Goal: Use online tool/utility: Utilize a website feature to perform a specific function

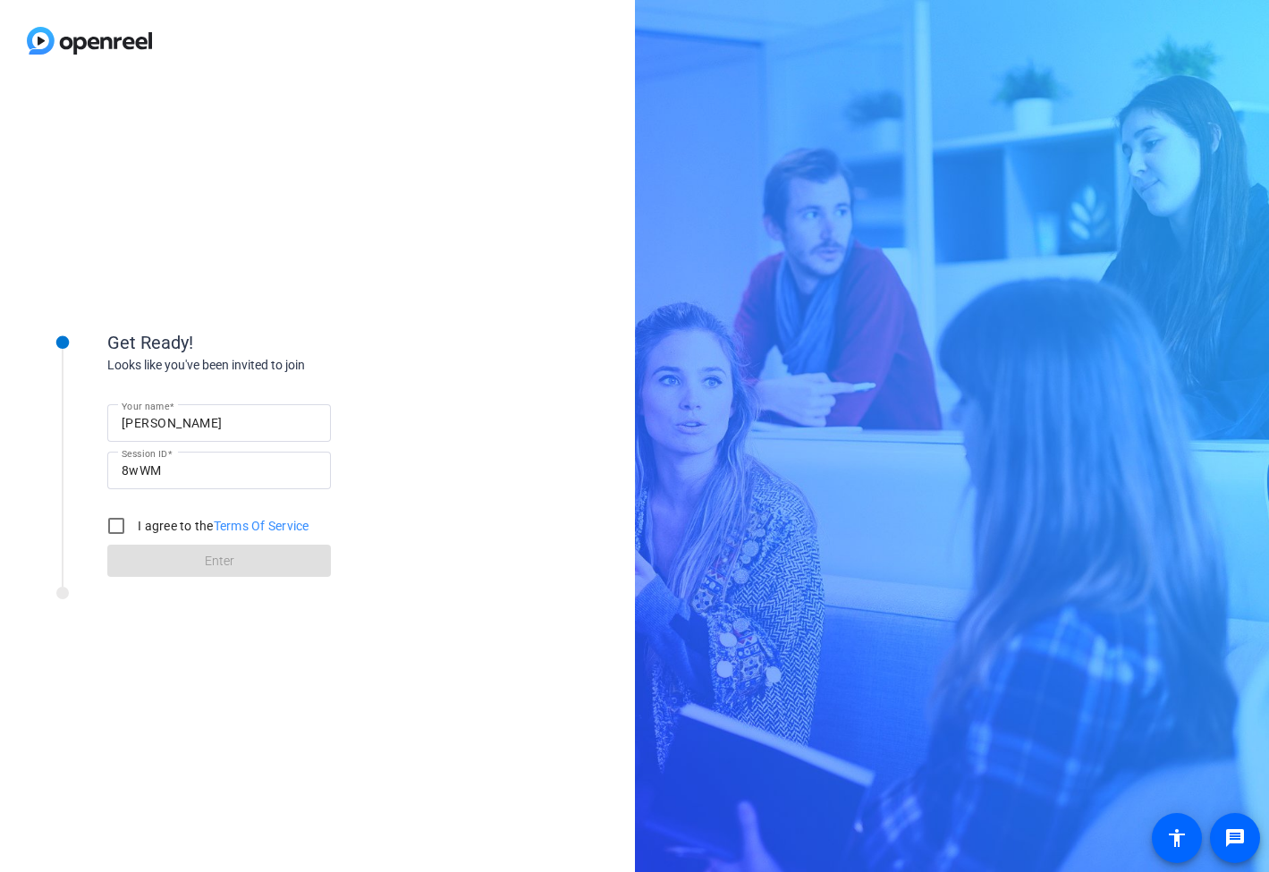
click at [146, 422] on input "[PERSON_NAME]" at bounding box center [219, 422] width 195 height 21
click at [145, 422] on input "[PERSON_NAME]" at bounding box center [219, 422] width 195 height 21
type input "[PERSON_NAME]"
click at [115, 526] on input "I agree to the Terms Of Service" at bounding box center [116, 526] width 36 height 36
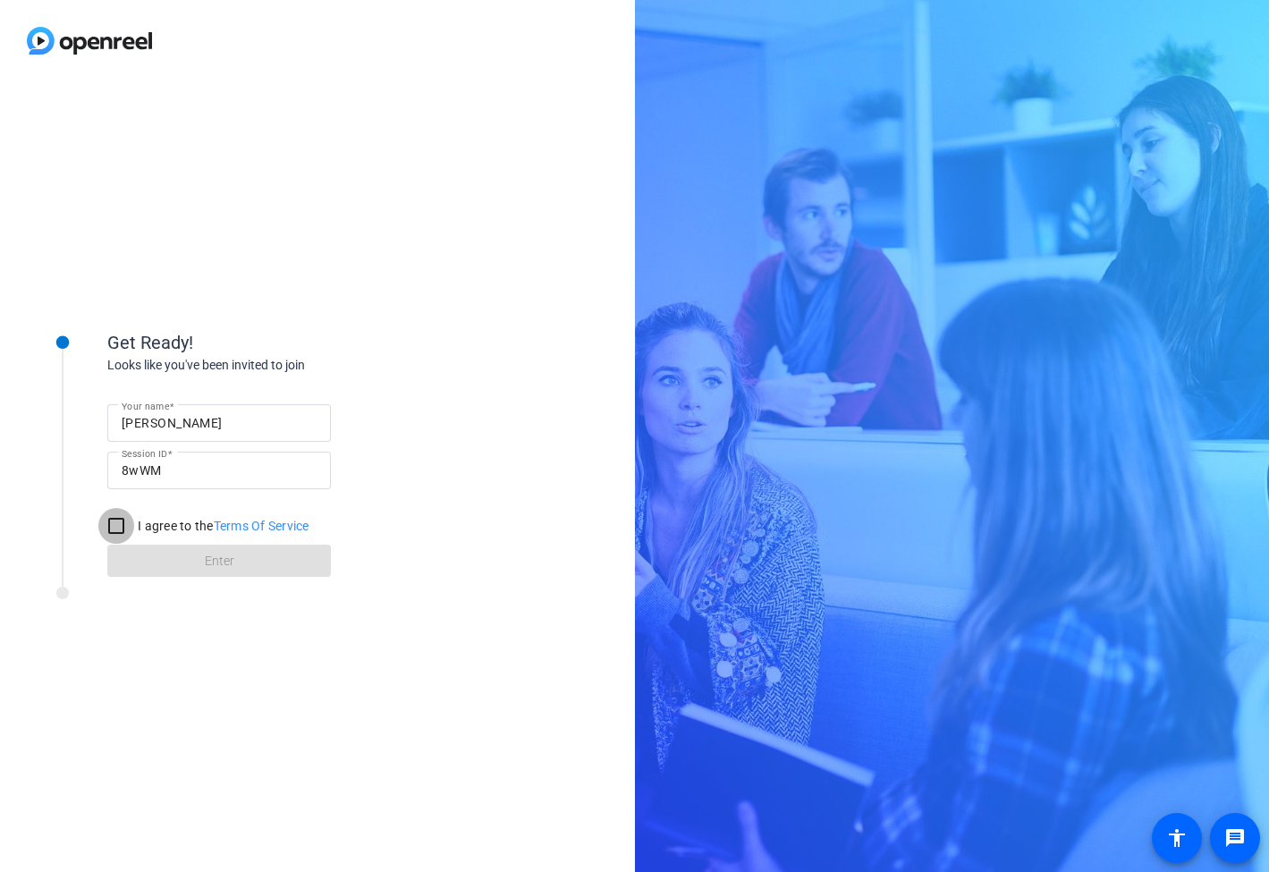
checkbox input "true"
click at [168, 547] on span at bounding box center [219, 560] width 224 height 43
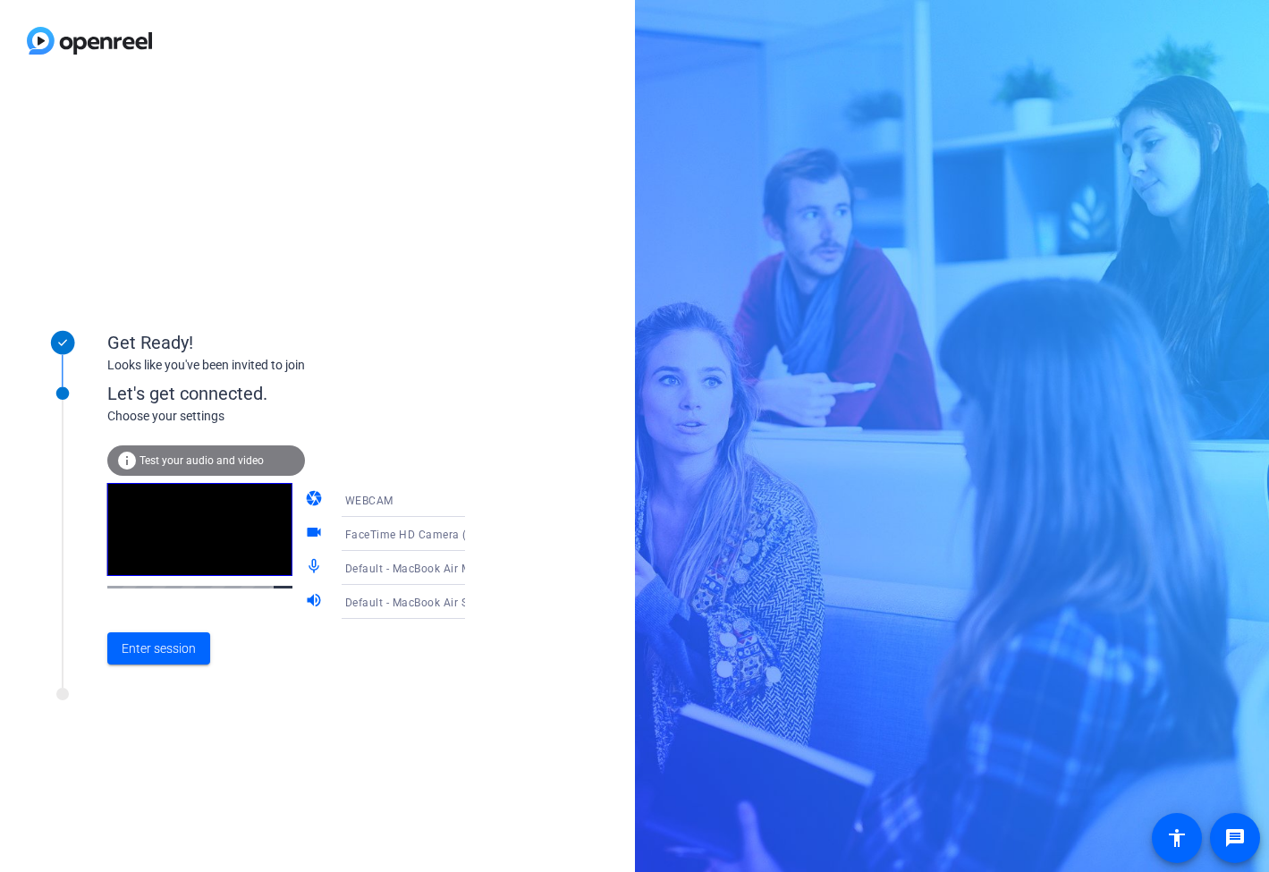
click at [305, 495] on mat-icon "camera" at bounding box center [315, 499] width 21 height 21
click at [184, 645] on span "Enter session" at bounding box center [159, 648] width 74 height 19
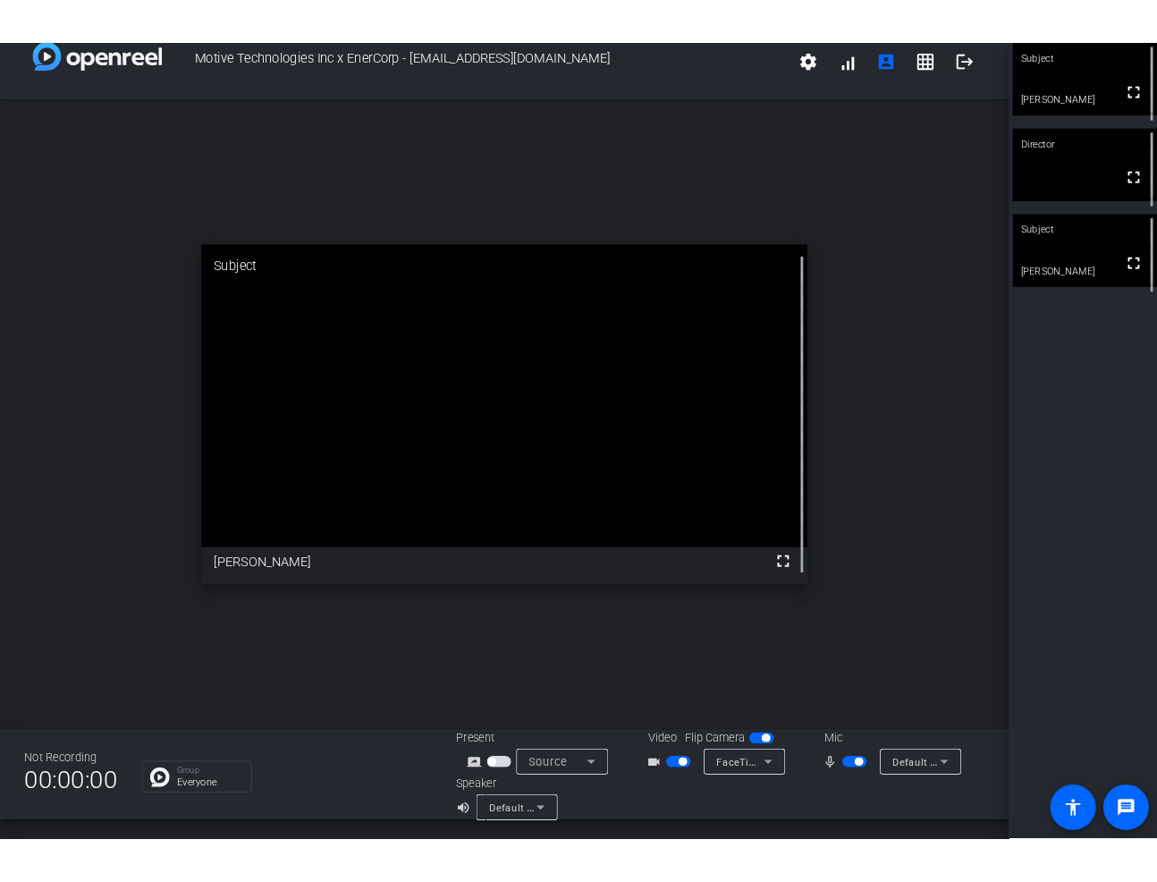
scroll to position [20, 0]
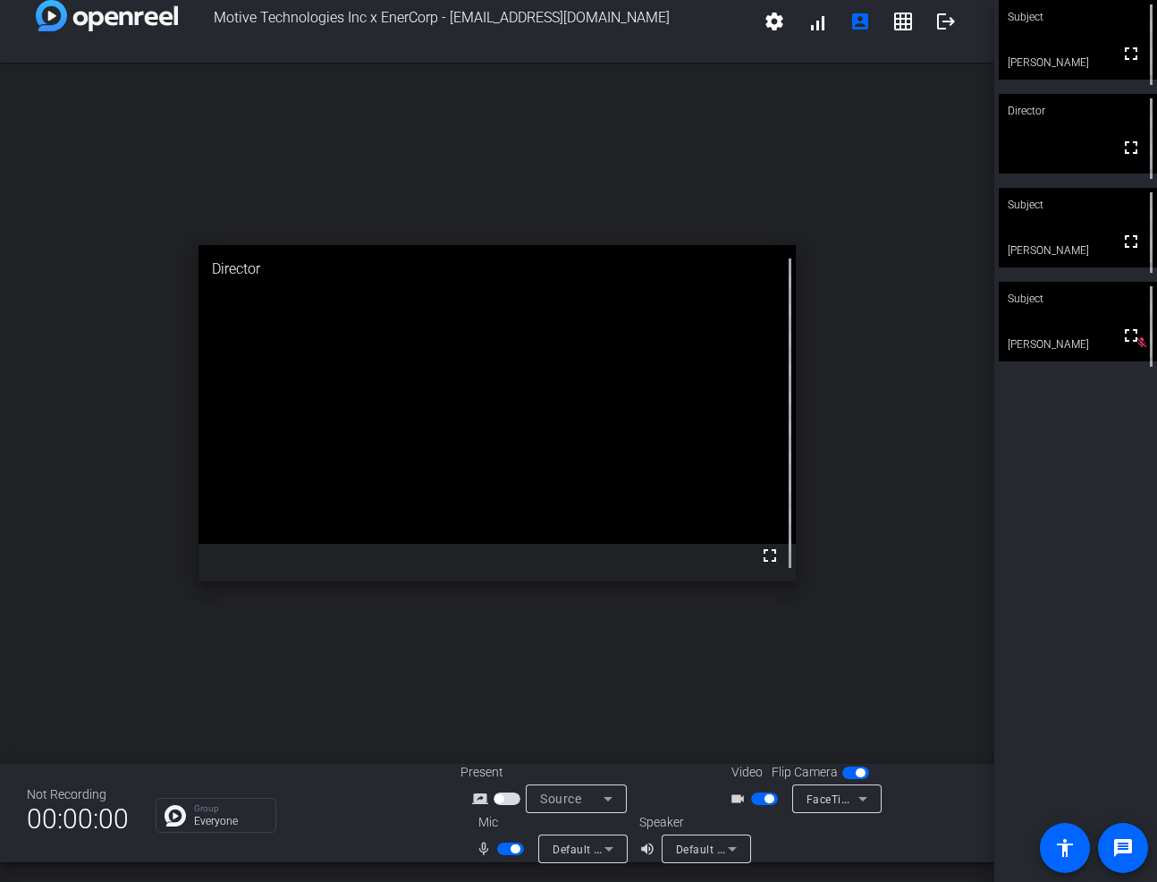
click at [565, 851] on span "Default - MacBook Air Microphone (Built-in)" at bounding box center [666, 848] width 226 height 14
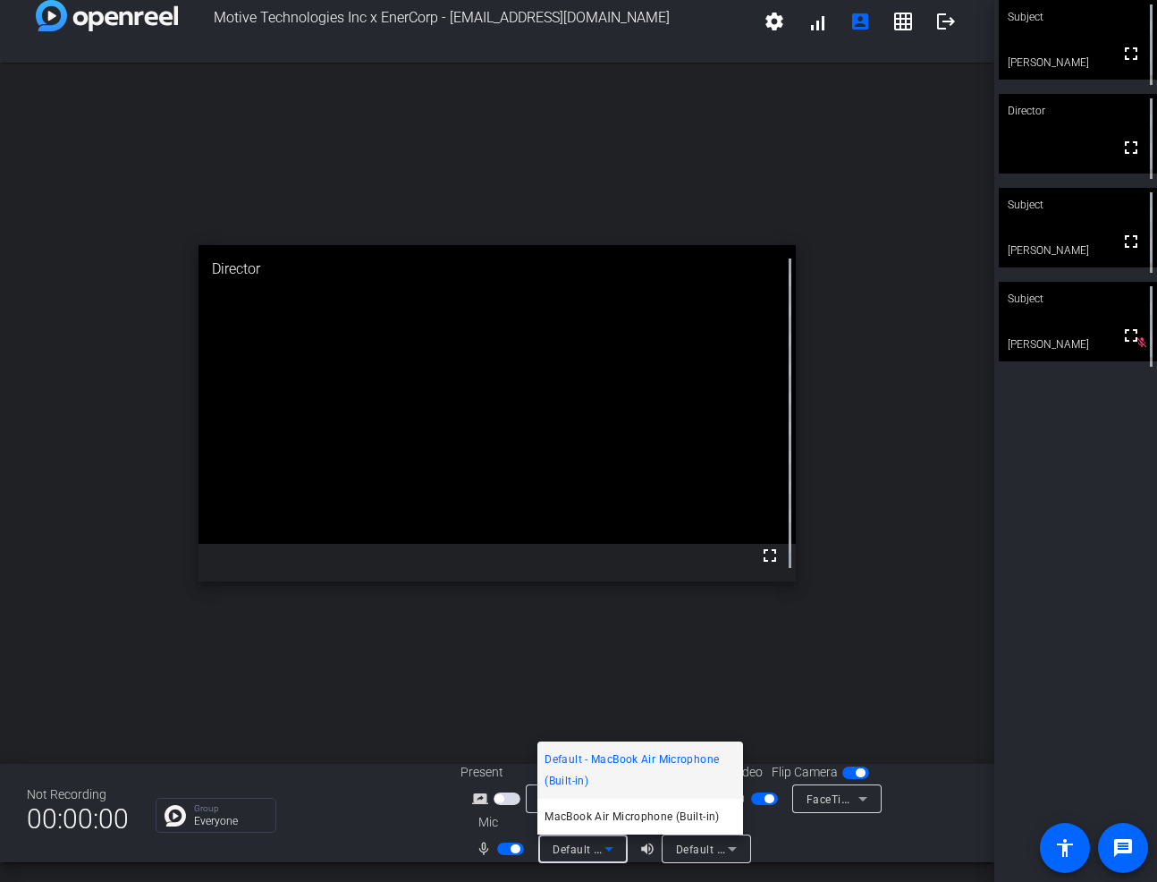
click at [565, 851] on div at bounding box center [578, 441] width 1157 height 882
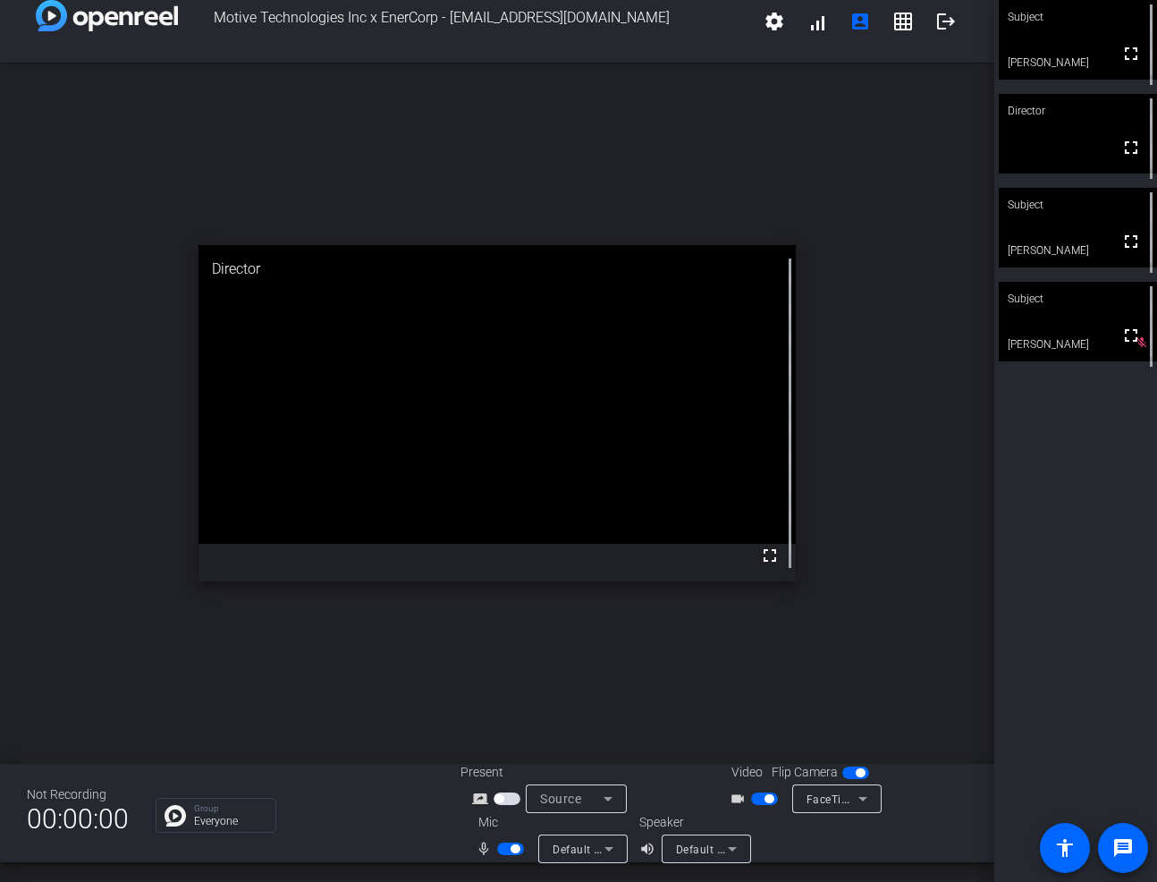
click at [512, 800] on span "button" at bounding box center [507, 798] width 27 height 13
click at [514, 848] on span "button" at bounding box center [515, 848] width 9 height 9
click at [756, 798] on span "button" at bounding box center [764, 798] width 27 height 13
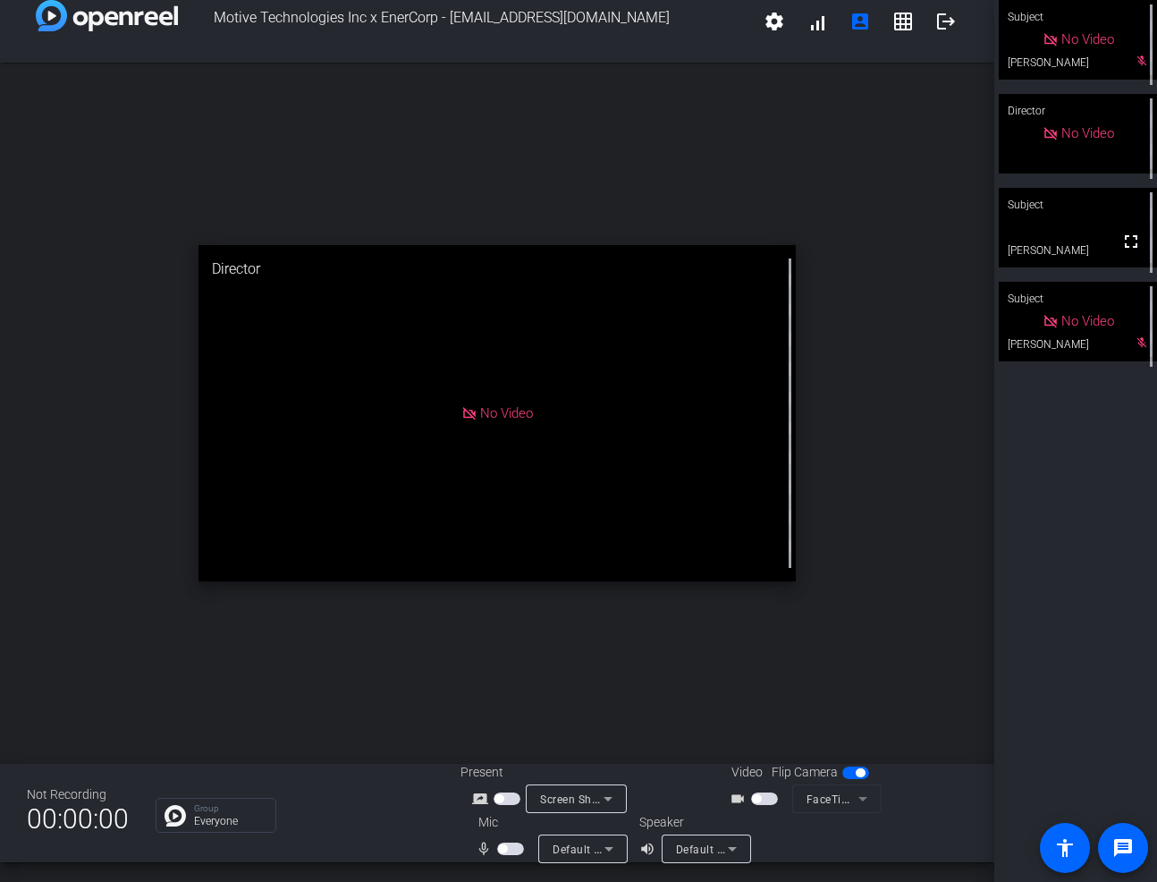
drag, startPoint x: 513, startPoint y: 801, endPoint x: 511, endPoint y: 835, distance: 34.1
click at [511, 835] on div "Present screen_share_outline Screen Sharing Video Flip Camera videocam_outline …" at bounding box center [714, 813] width 507 height 100
click at [515, 848] on span "button" at bounding box center [510, 848] width 27 height 13
click at [515, 848] on span "button" at bounding box center [515, 848] width 9 height 9
click at [514, 849] on span "button" at bounding box center [510, 848] width 27 height 13
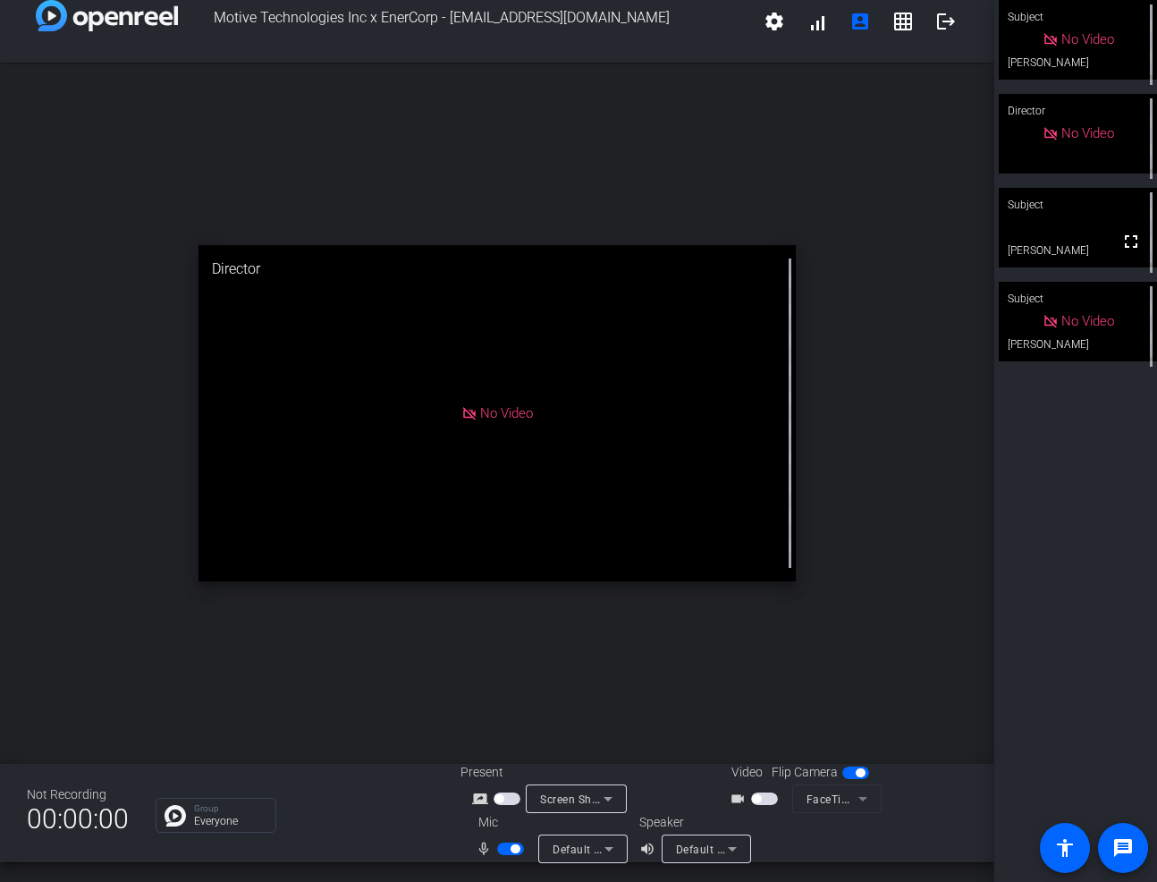
click at [768, 797] on span "button" at bounding box center [764, 798] width 27 height 13
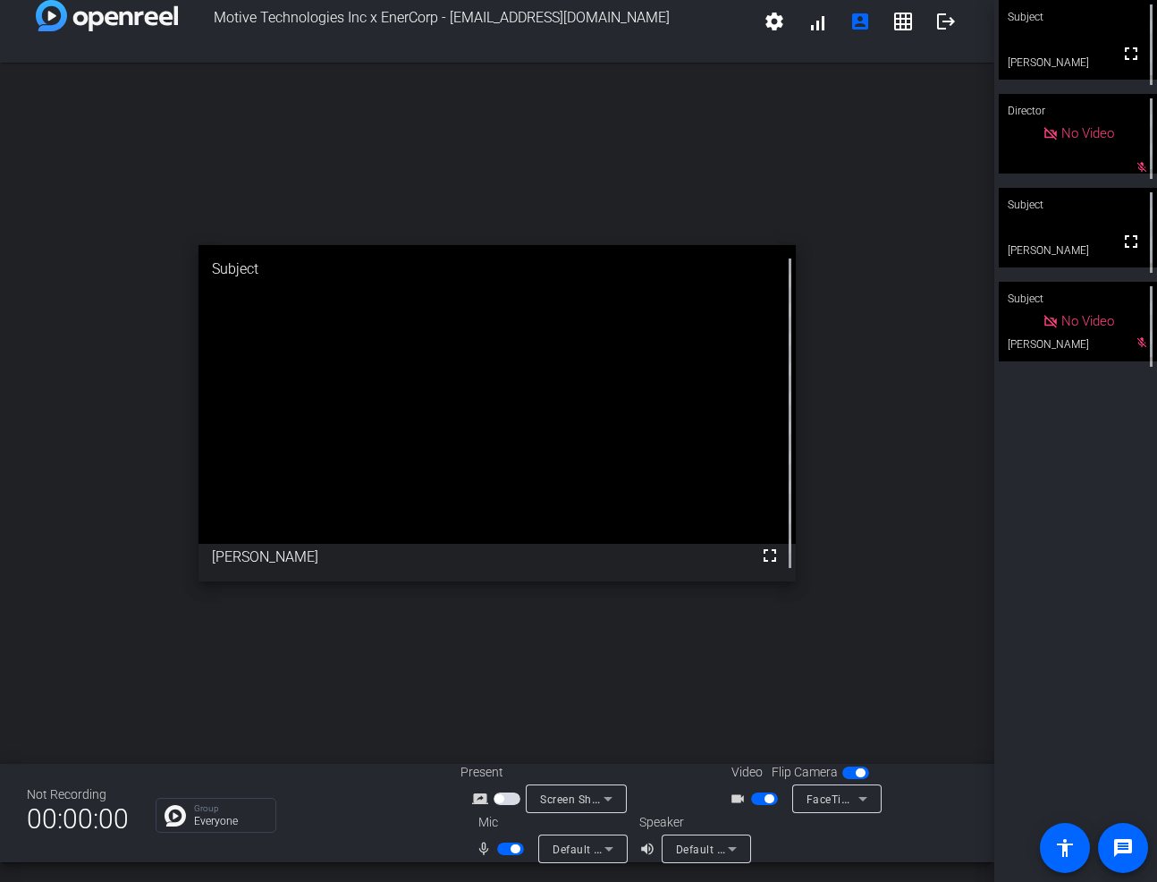
click at [511, 799] on span "button" at bounding box center [507, 798] width 27 height 13
click at [505, 851] on span "button" at bounding box center [510, 848] width 27 height 13
click at [516, 849] on span "button" at bounding box center [510, 848] width 27 height 13
click at [505, 854] on span "button" at bounding box center [510, 848] width 27 height 13
click at [506, 853] on span "button" at bounding box center [510, 848] width 27 height 13
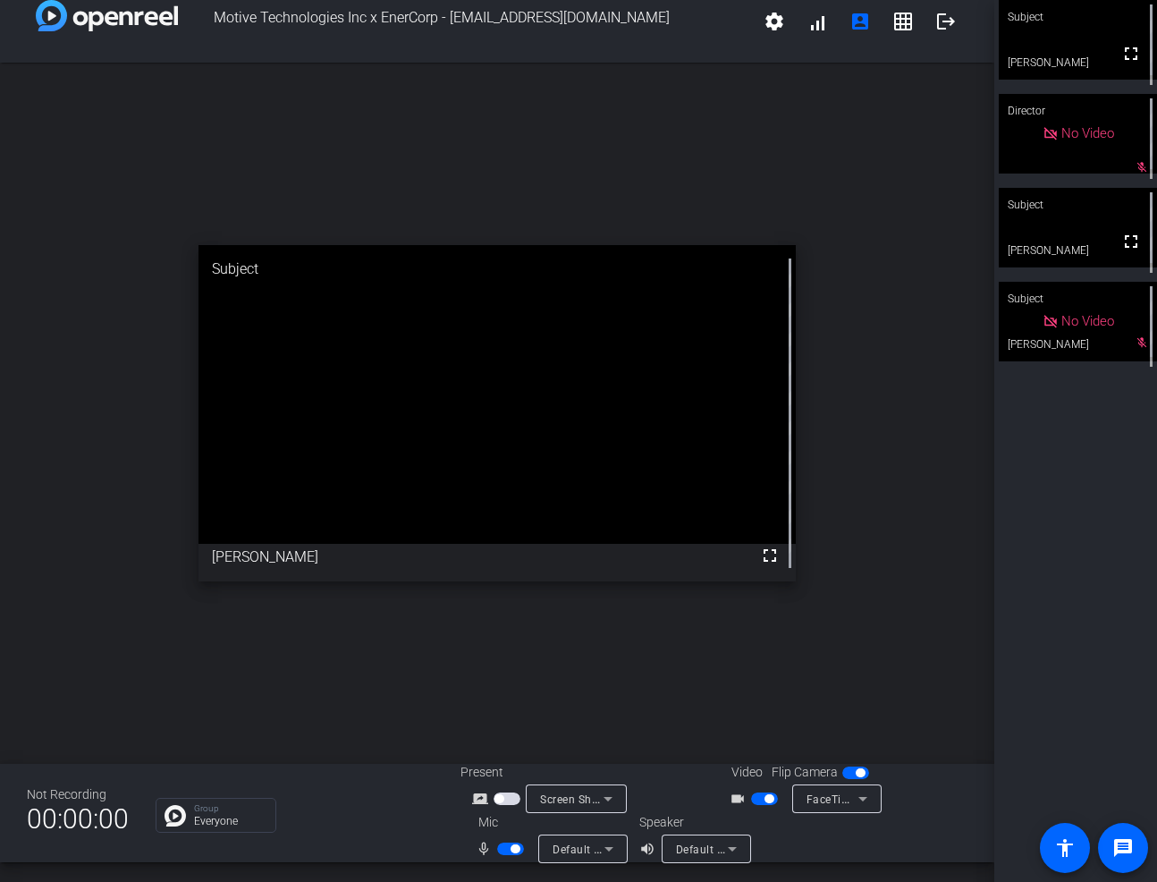
click at [503, 849] on span "button" at bounding box center [510, 848] width 27 height 13
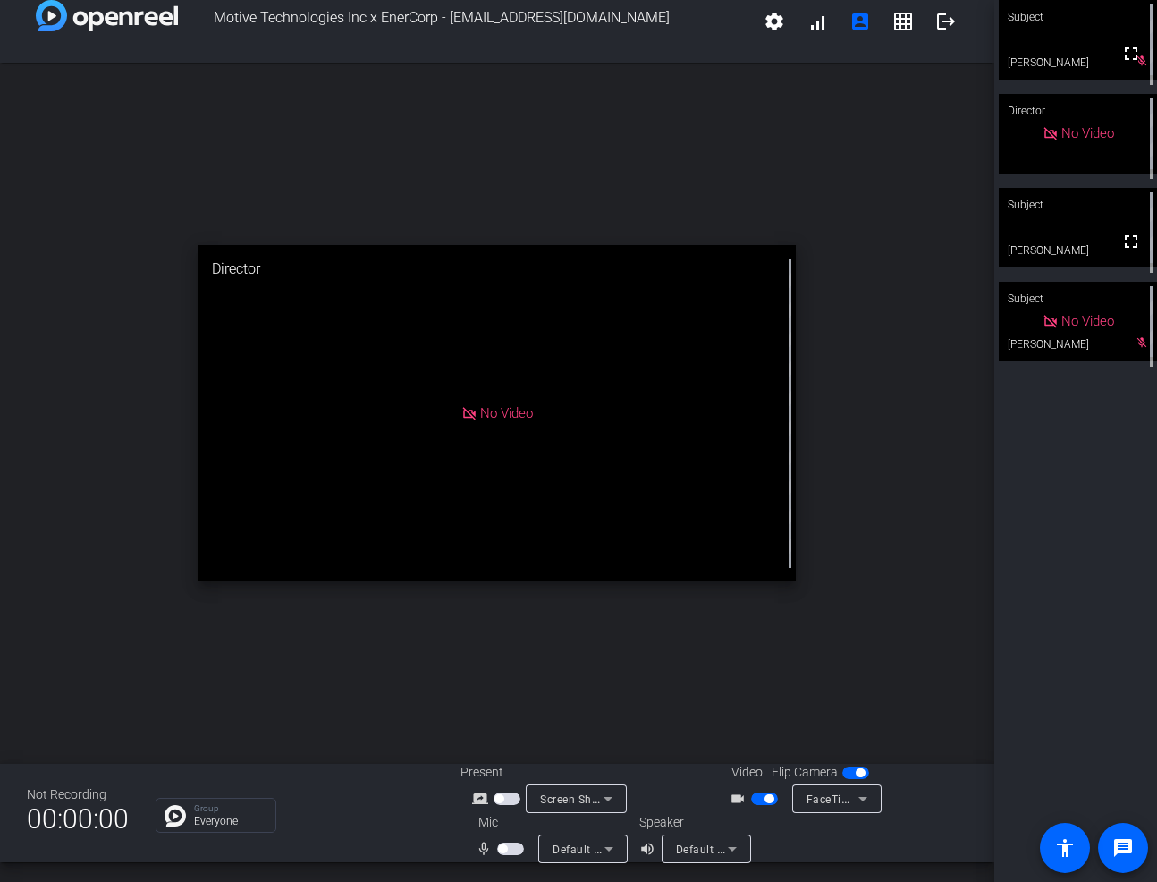
click at [757, 801] on span "button" at bounding box center [764, 798] width 27 height 13
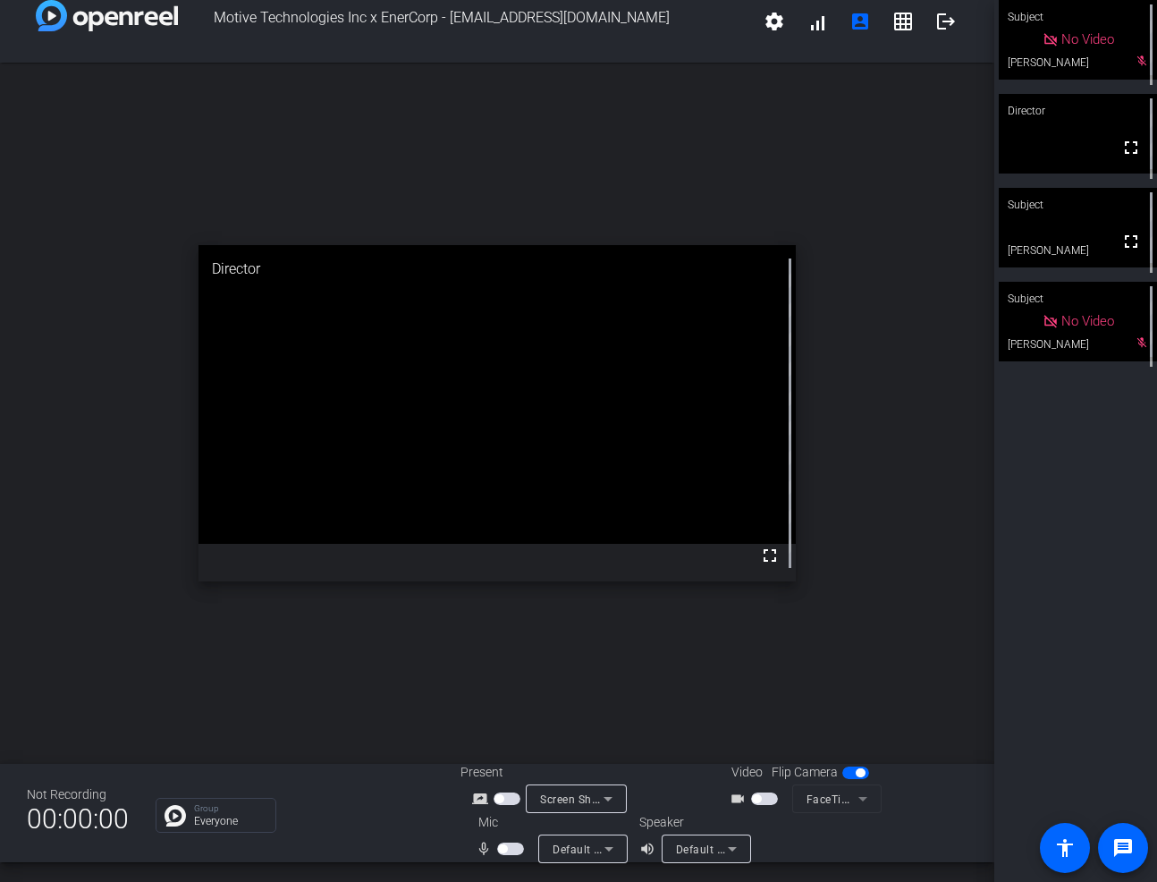
click at [770, 797] on span "button" at bounding box center [764, 798] width 27 height 13
click at [755, 800] on span "button" at bounding box center [764, 798] width 27 height 13
click at [759, 800] on span "button" at bounding box center [756, 798] width 9 height 9
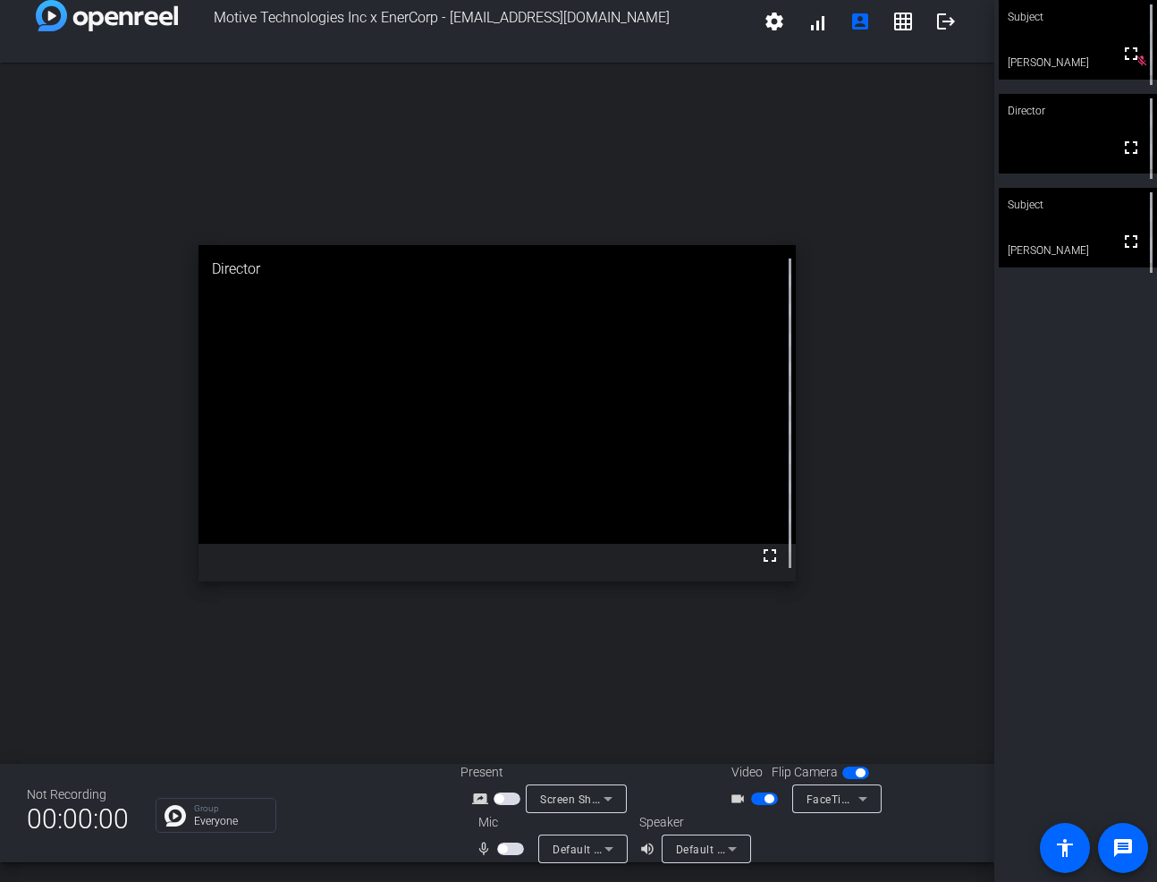
click at [516, 849] on span "button" at bounding box center [510, 848] width 27 height 13
